Goal: Understand process/instructions: Learn how to perform a task or action

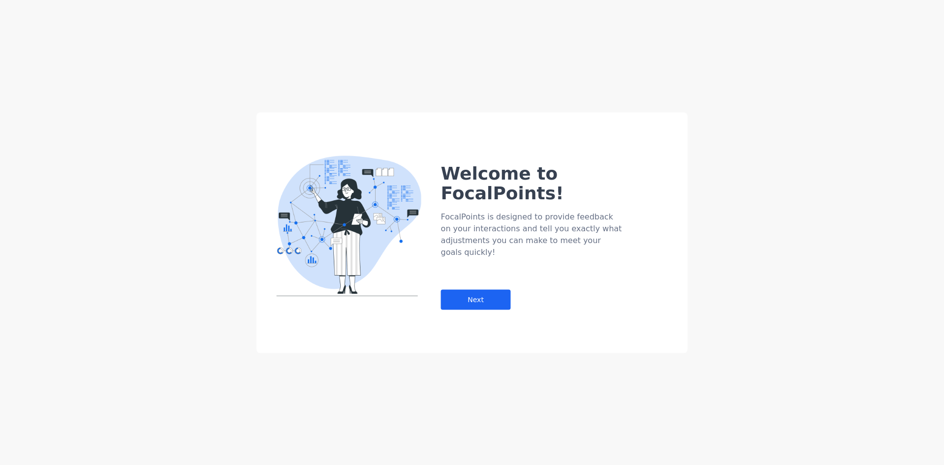
click at [474, 279] on div "Welcome to FocalPoints! FocalPoints is designed to provide feedback on your int…" at bounding box center [564, 216] width 247 height 185
click at [482, 289] on div "Next" at bounding box center [476, 299] width 70 height 20
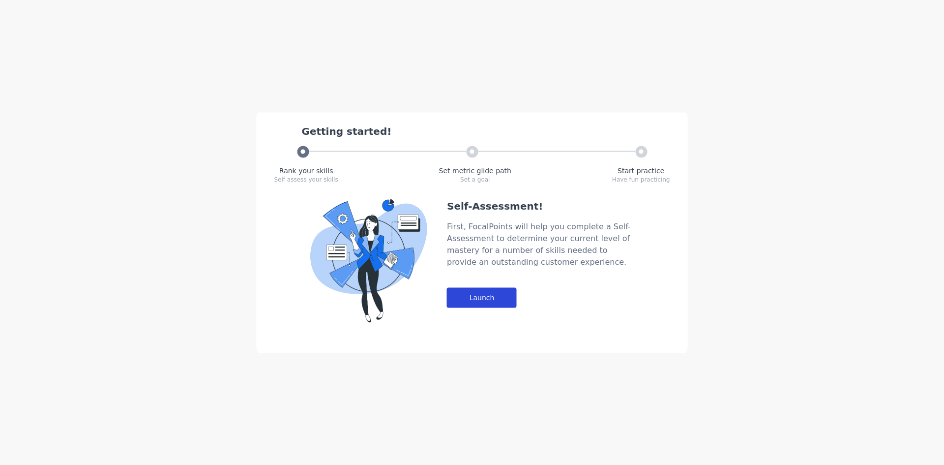
click at [496, 303] on div "Launch" at bounding box center [482, 297] width 70 height 20
